Goal: Transaction & Acquisition: Purchase product/service

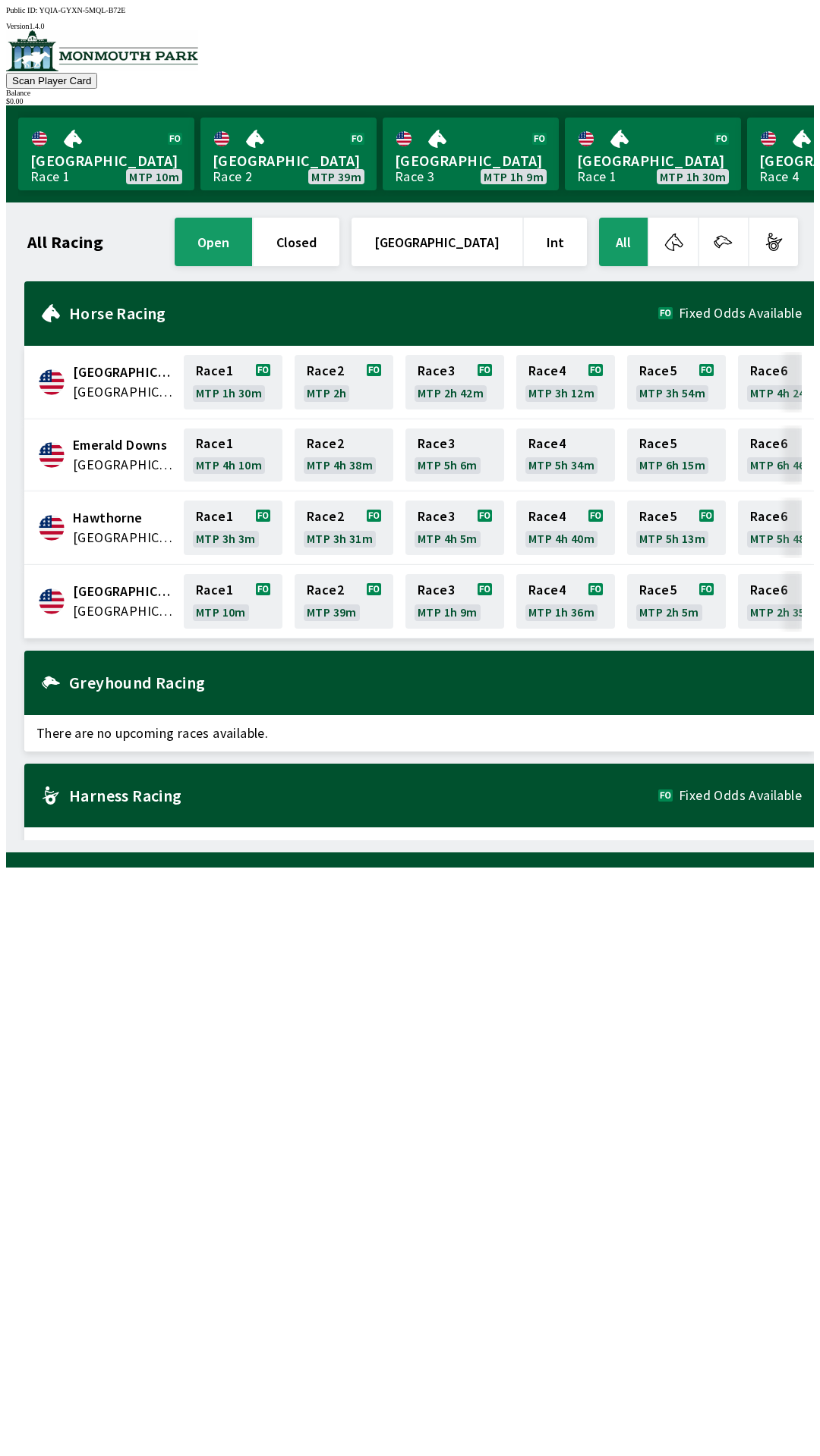
click at [180, 633] on div "[GEOGRAPHIC_DATA] United States Race 1 MTP 1h 30m Race 2 MTP 2h Race 3 MTP 2h 4…" at bounding box center [419, 573] width 789 height 582
click at [91, 179] on link "[GEOGRAPHIC_DATA] Race 1 MTP 10m" at bounding box center [106, 154] width 176 height 73
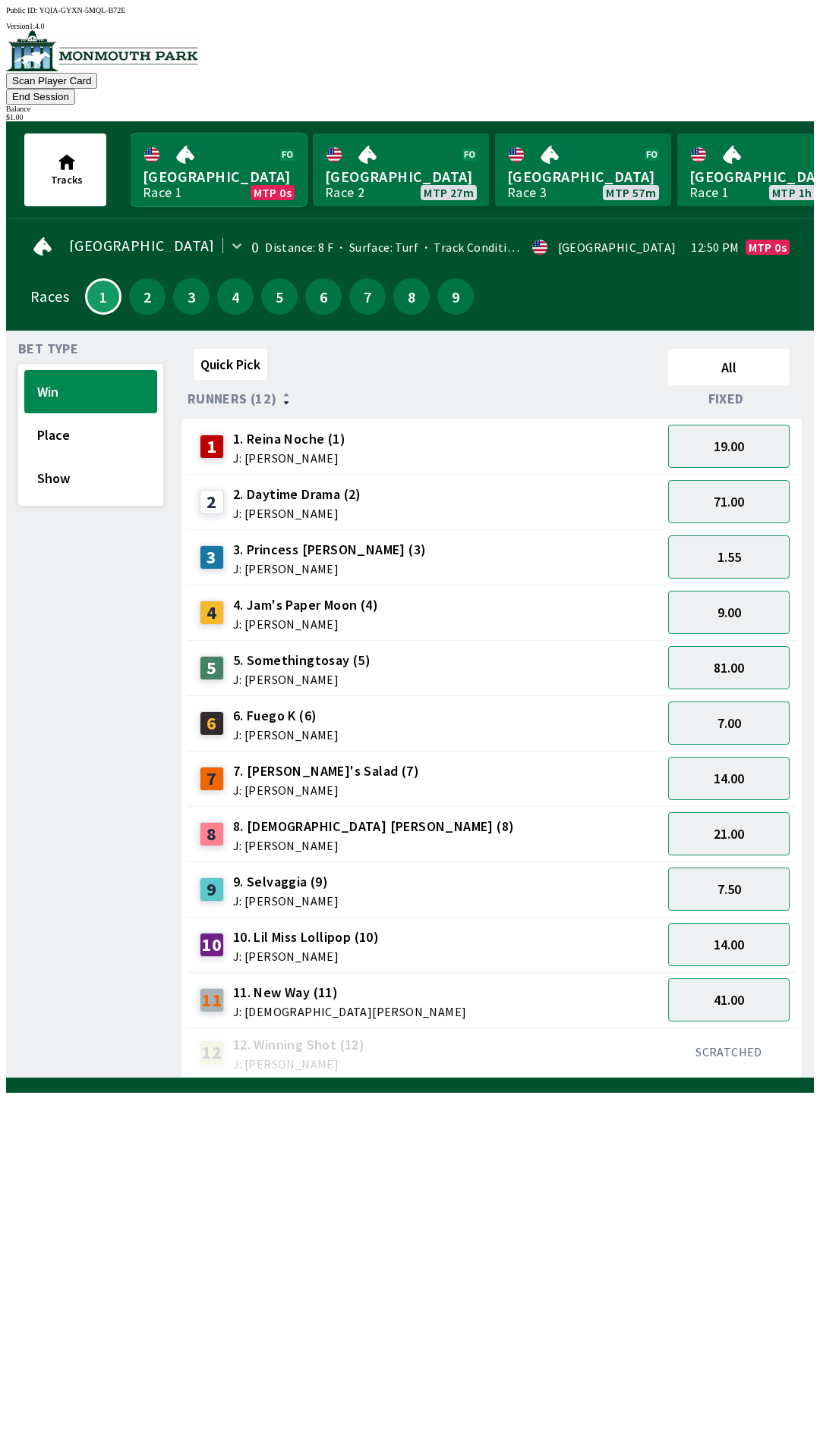
click at [248, 141] on link "Monmouth Park Race 1 MTP 0s" at bounding box center [219, 170] width 176 height 73
click at [734, 813] on button "21.00" at bounding box center [728, 834] width 121 height 44
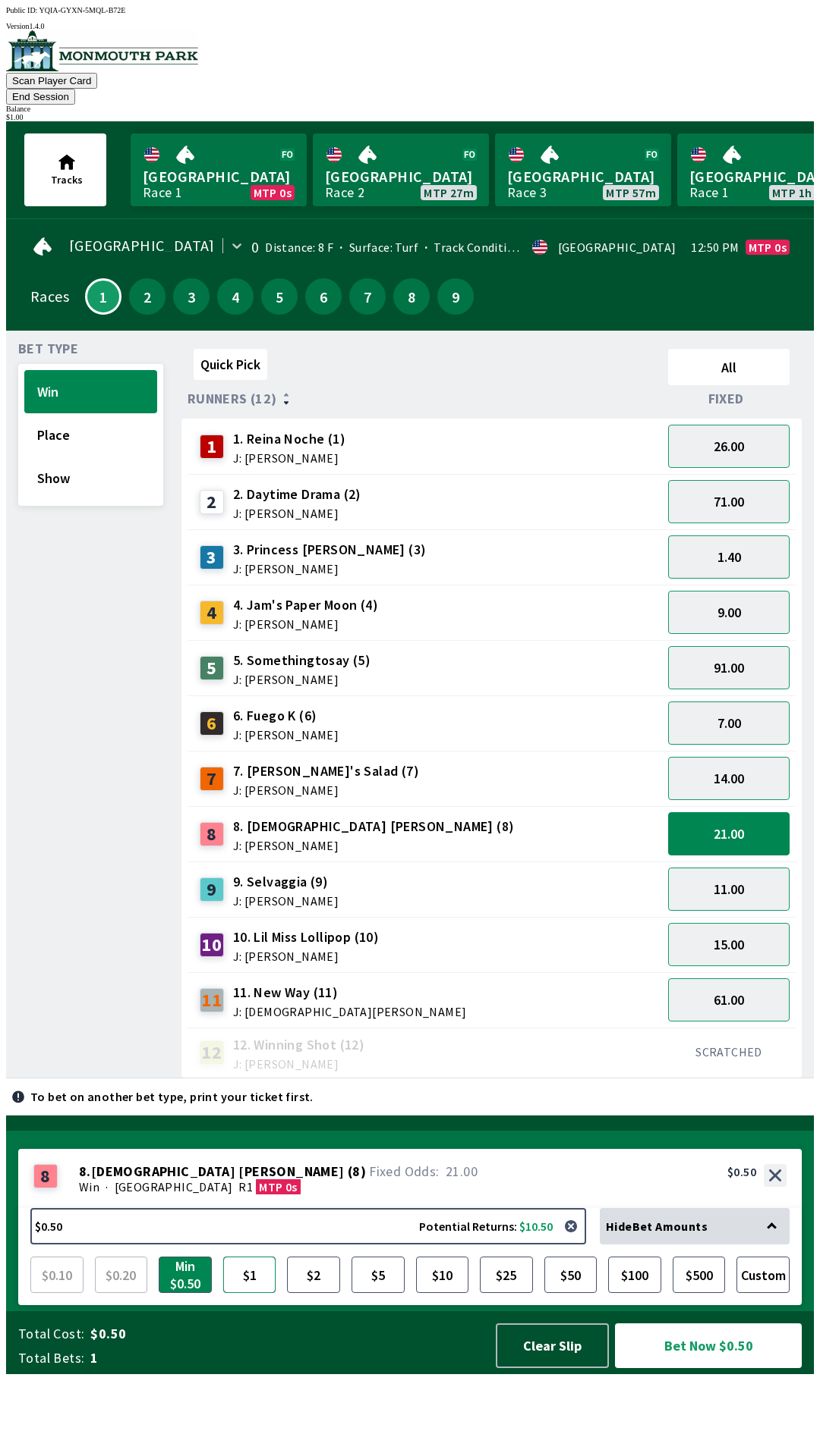
click at [243, 1293] on button "$1" at bounding box center [249, 1276] width 53 height 37
click at [703, 1368] on button "Bet Now $1.00" at bounding box center [708, 1345] width 187 height 44
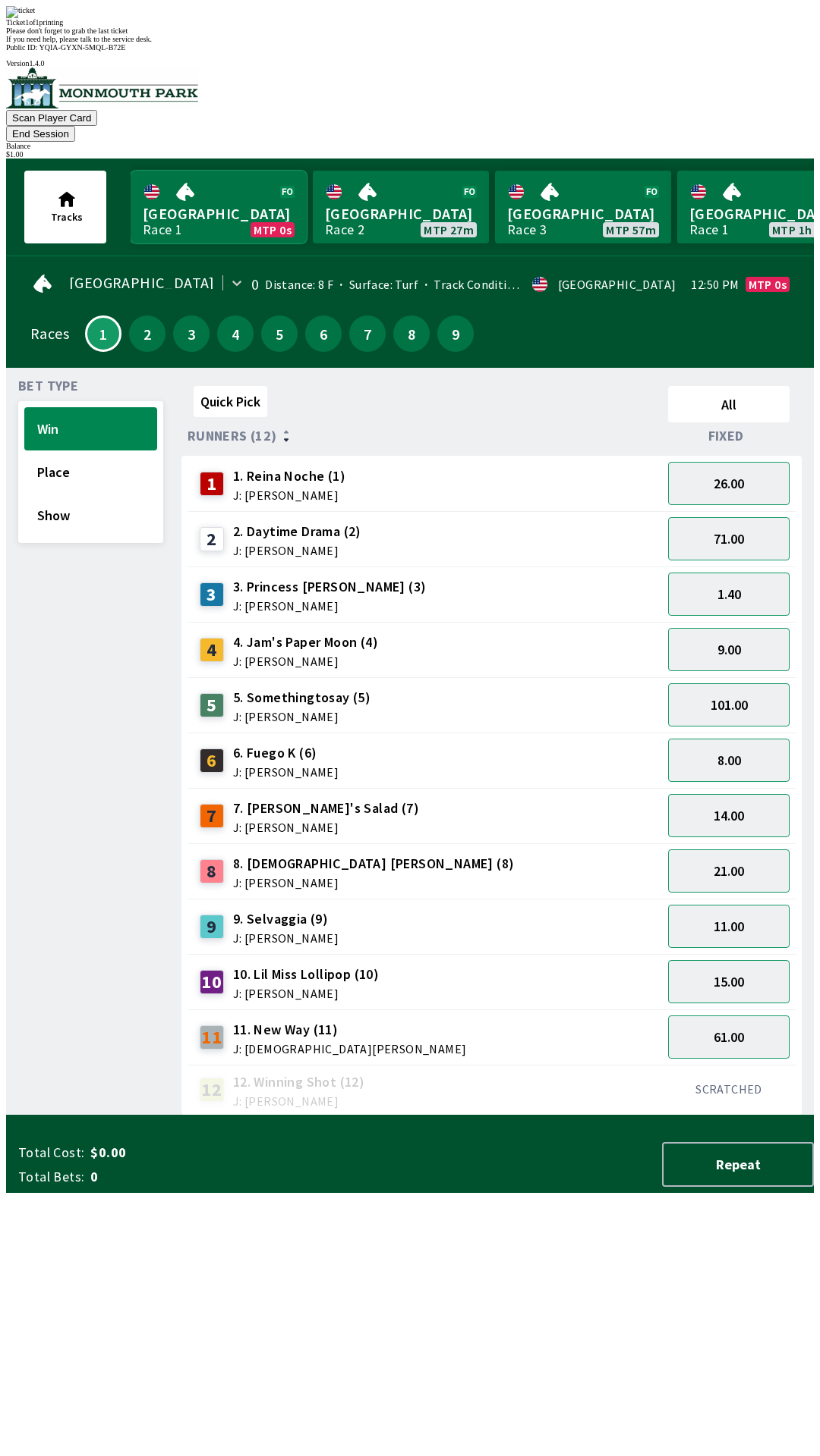
click at [213, 171] on link "Monmouth Park Race 1 MTP 0s" at bounding box center [219, 208] width 176 height 73
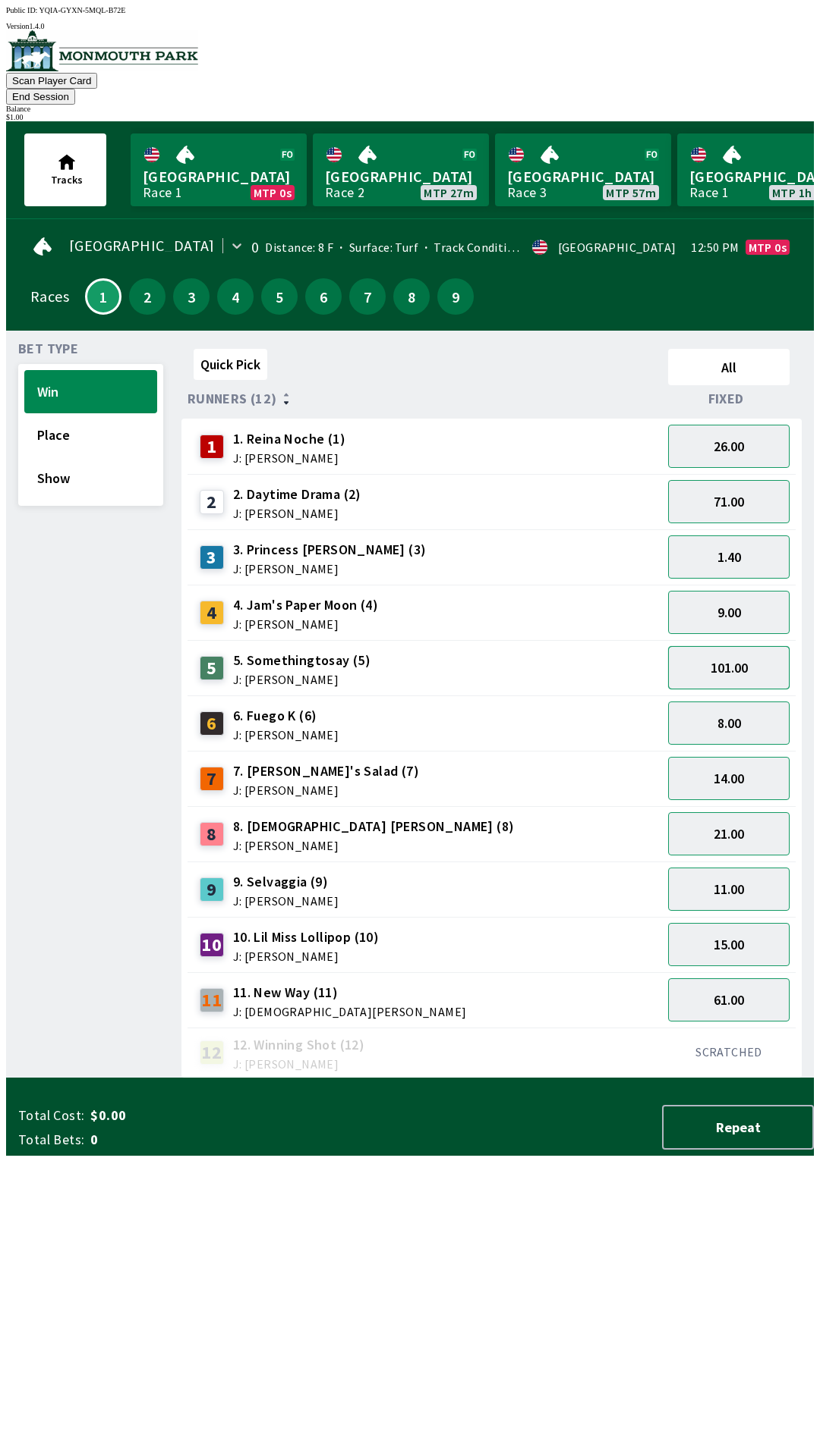
click at [745, 646] on button "101.00" at bounding box center [728, 668] width 121 height 44
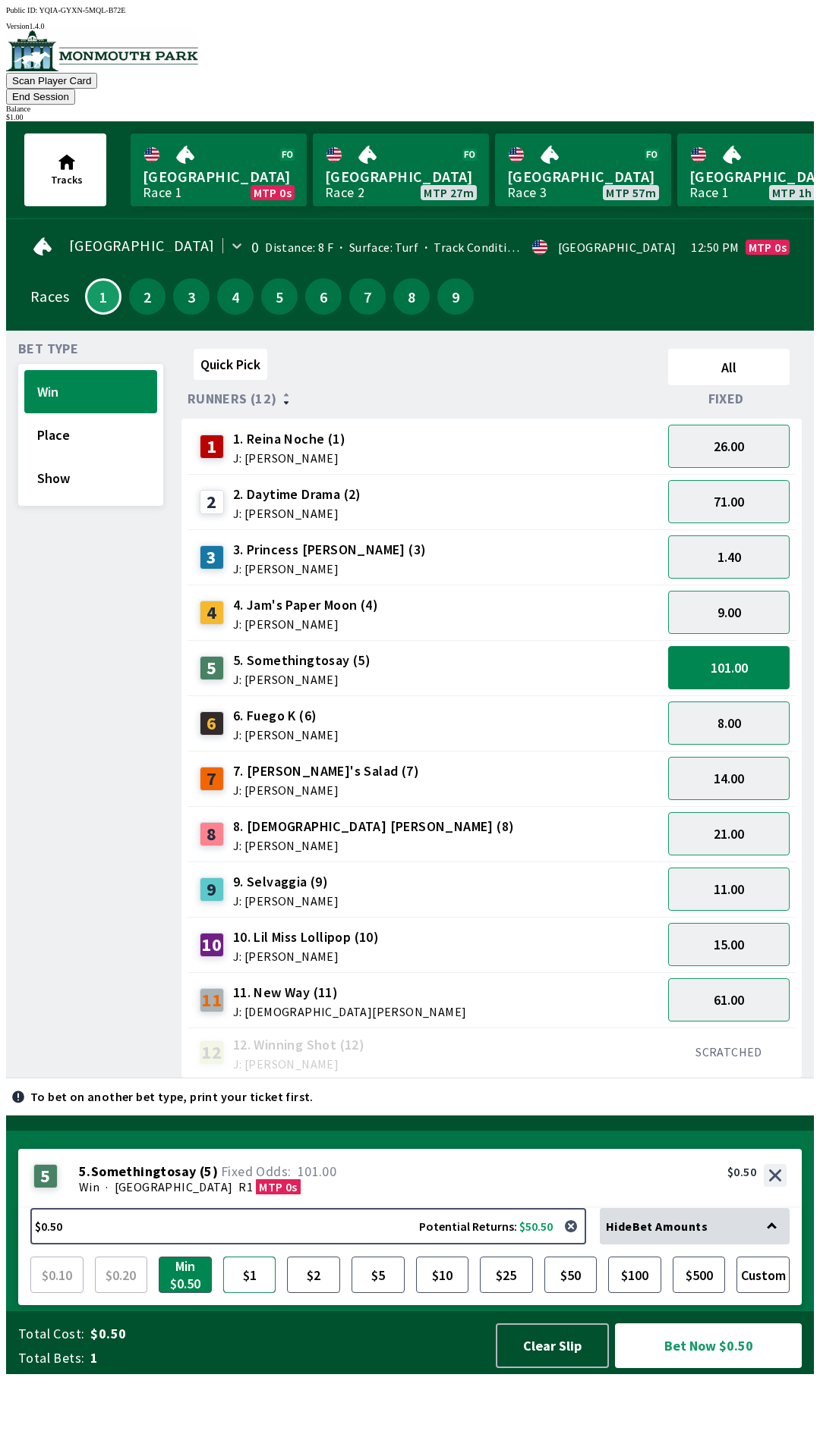
click at [242, 1293] on button "$1" at bounding box center [249, 1276] width 53 height 37
click at [745, 646] on button "101.00" at bounding box center [728, 668] width 121 height 44
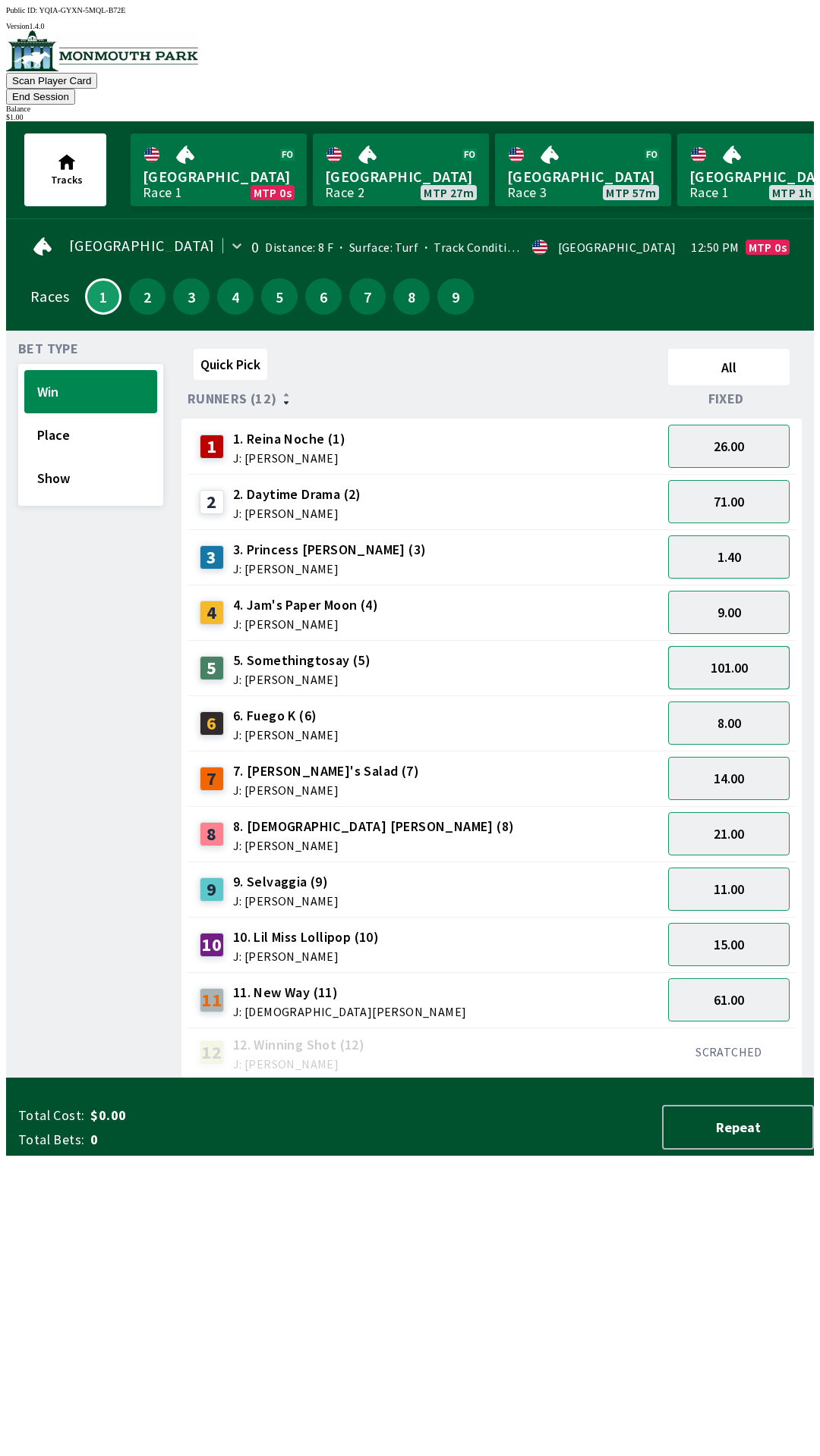
click at [744, 646] on button "101.00" at bounding box center [728, 668] width 121 height 44
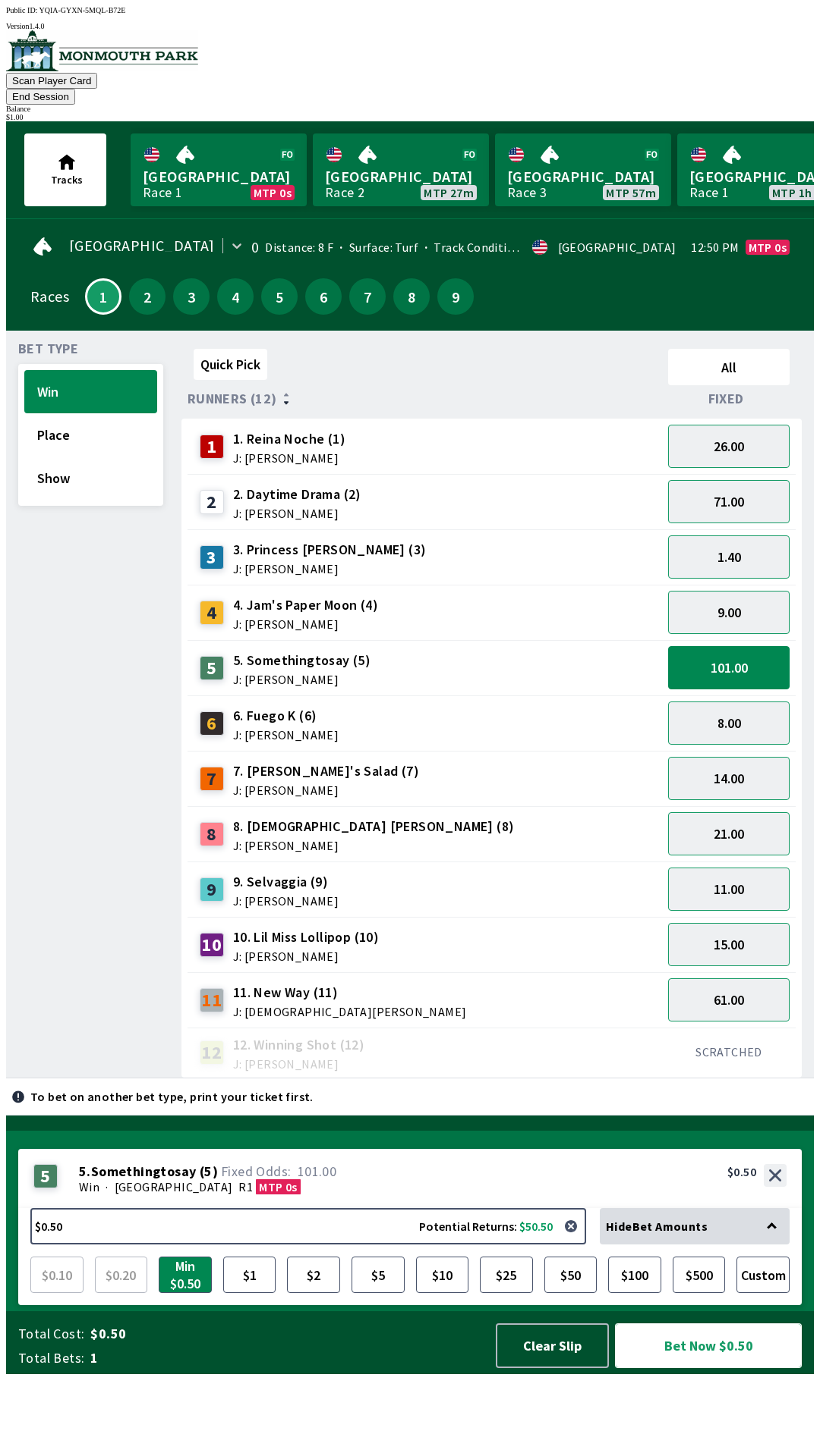
click at [714, 1368] on button "Bet Now $0.50" at bounding box center [708, 1345] width 187 height 44
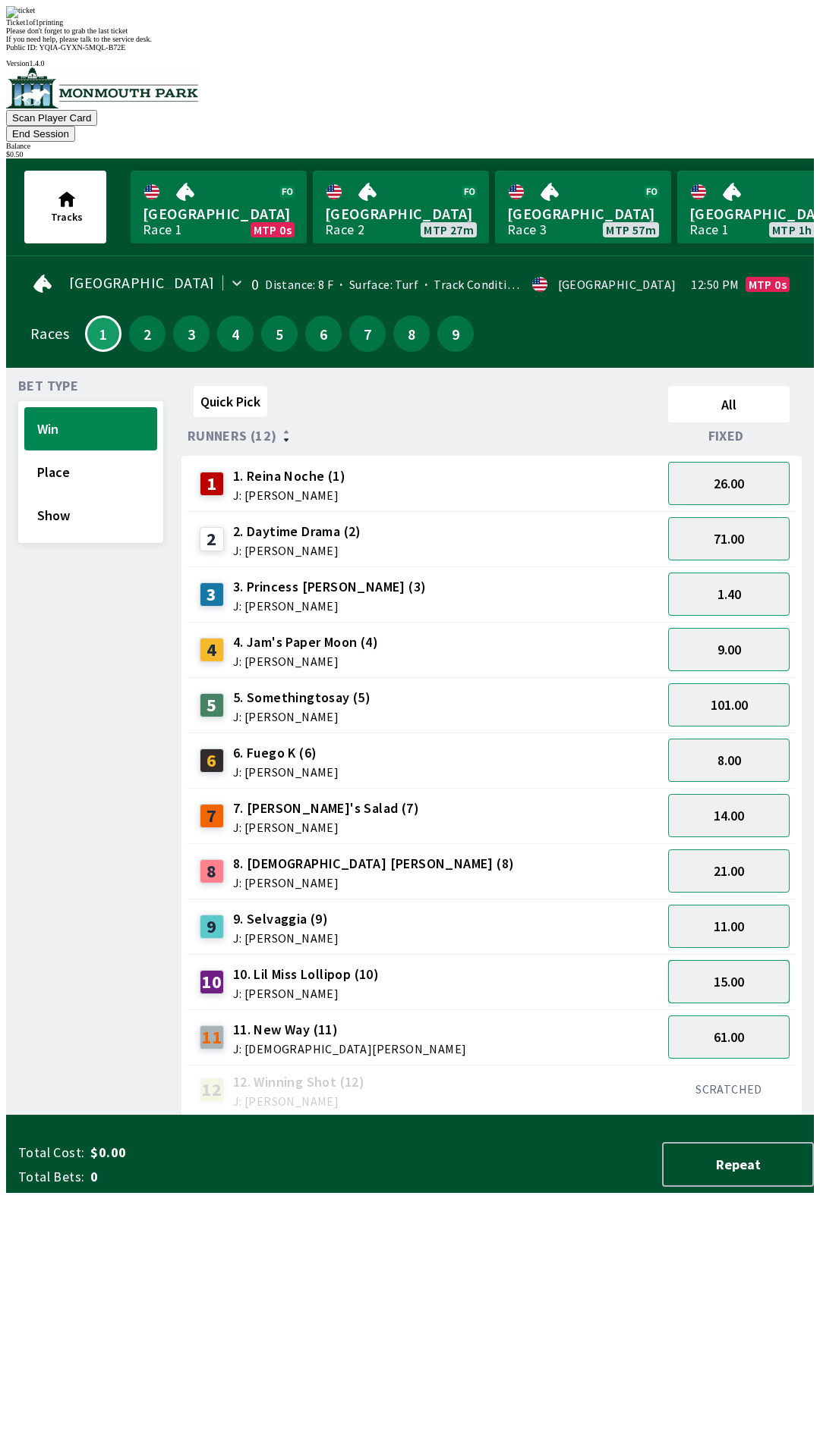
click at [739, 960] on button "15.00" at bounding box center [728, 982] width 121 height 44
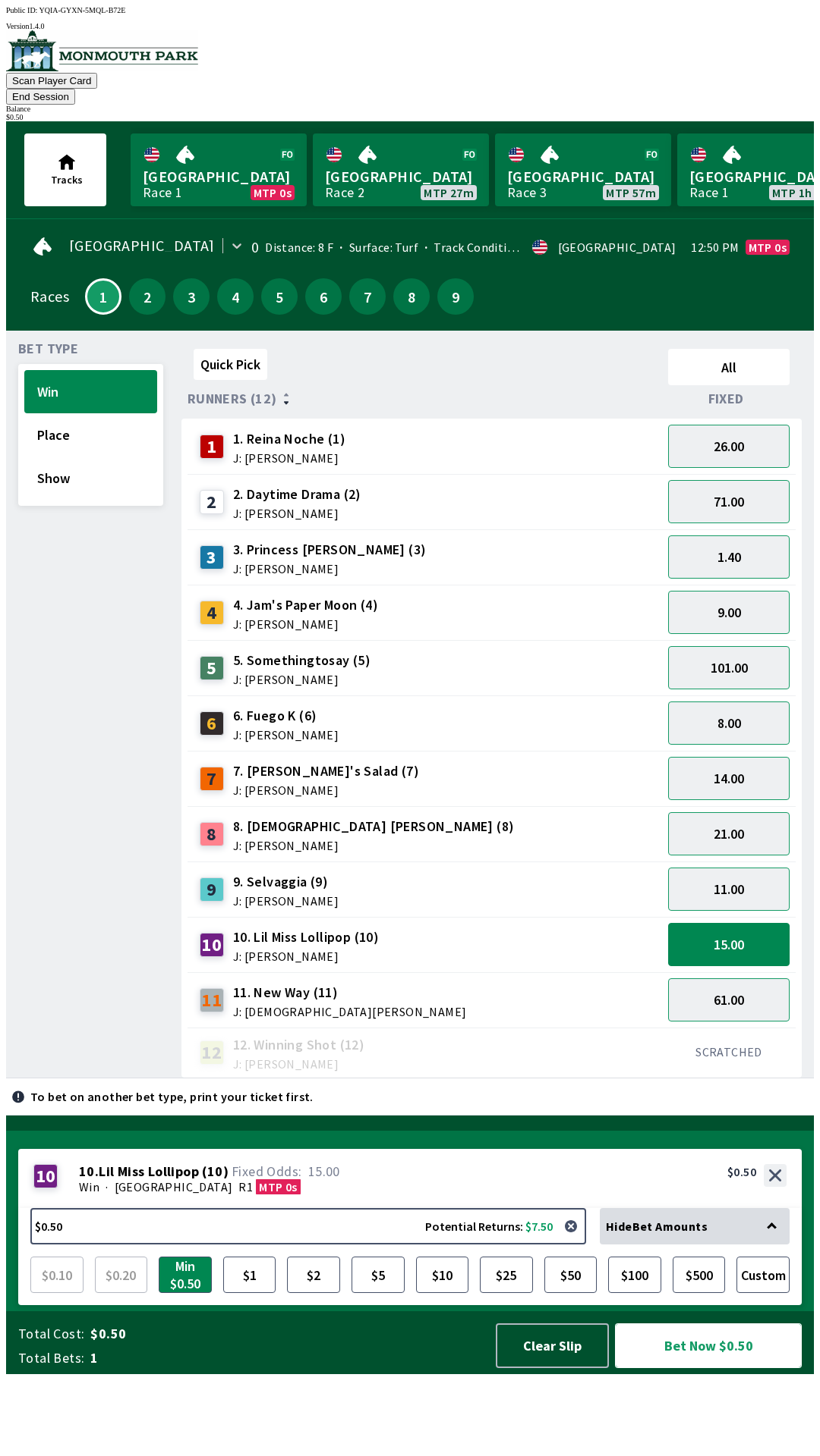
click at [715, 1368] on button "Bet Now $0.50" at bounding box center [708, 1345] width 187 height 44
